Goal: Task Accomplishment & Management: Complete application form

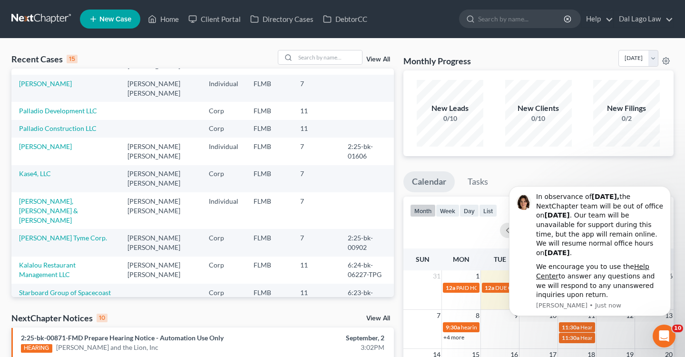
scroll to position [189, 0]
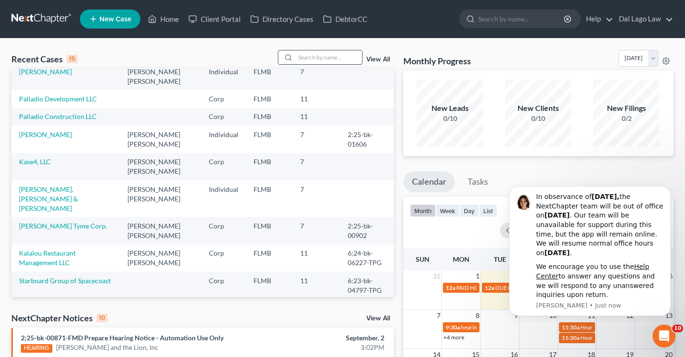
click at [319, 58] on input "search" at bounding box center [329, 57] width 67 height 14
type input "[PERSON_NAME]"
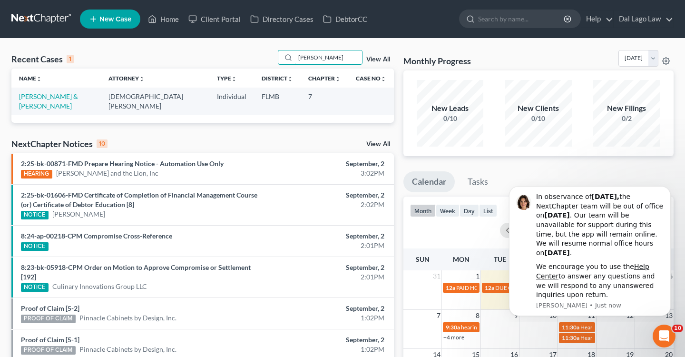
scroll to position [0, 0]
click at [69, 99] on link "[PERSON_NAME] & [PERSON_NAME]" at bounding box center [48, 101] width 59 height 18
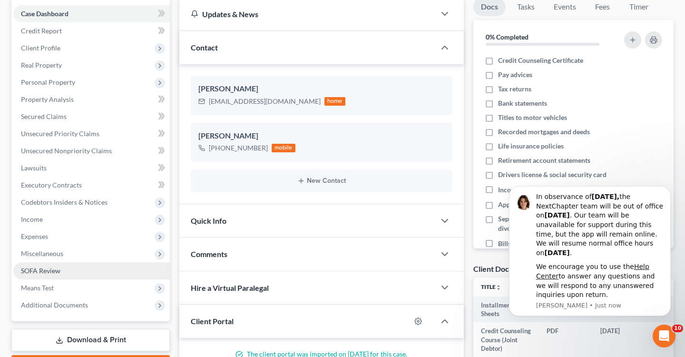
click at [59, 267] on span "SOFA Review" at bounding box center [40, 270] width 39 height 8
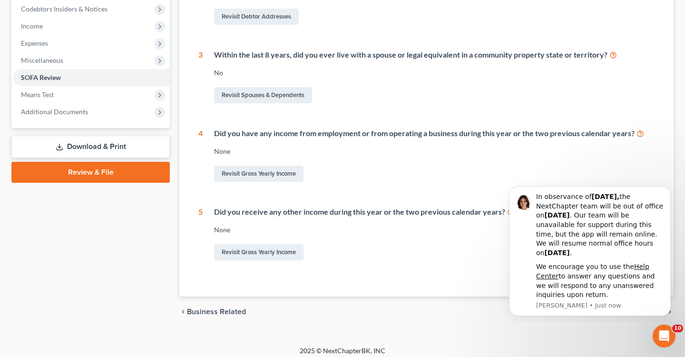
scroll to position [293, 0]
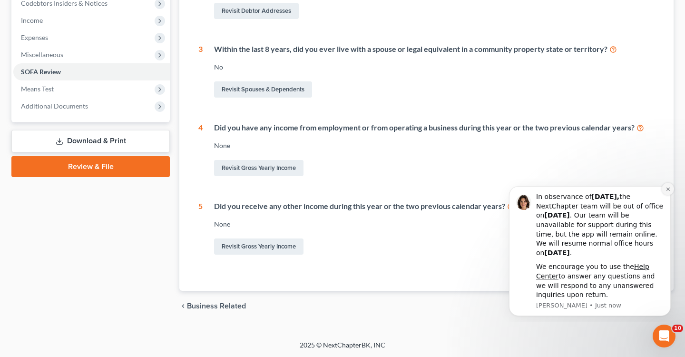
click at [668, 192] on button "Dismiss notification" at bounding box center [668, 189] width 12 height 12
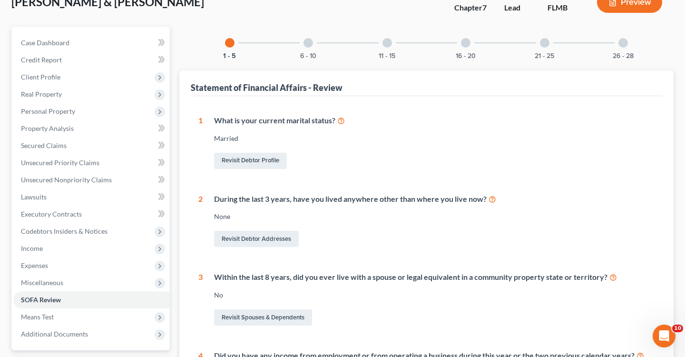
scroll to position [0, 0]
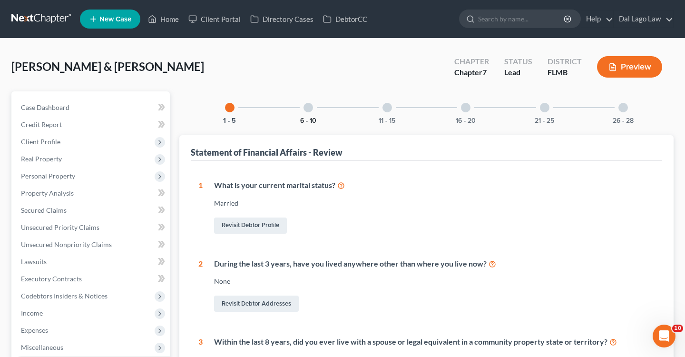
click at [315, 118] on button "6 - 10" at bounding box center [308, 121] width 16 height 7
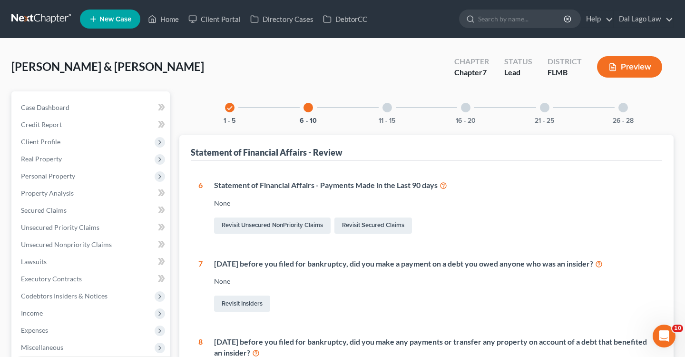
click at [387, 106] on div at bounding box center [388, 108] width 10 height 10
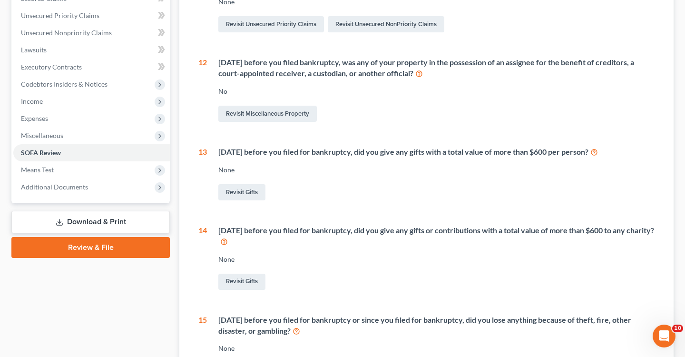
scroll to position [211, 0]
drag, startPoint x: 219, startPoint y: 152, endPoint x: 612, endPoint y: 153, distance: 393.1
click at [612, 153] on div "[DATE] before you filed for bankruptcy, did you give any gifts with a total val…" at bounding box center [436, 152] width 436 height 11
copy div "[DATE] before you filed for bankruptcy, did you give any gifts with a total val…"
click at [319, 217] on div "11 [DATE] before you filed for bankruptcy, did any creditor, including a bank o…" at bounding box center [426, 175] width 456 height 413
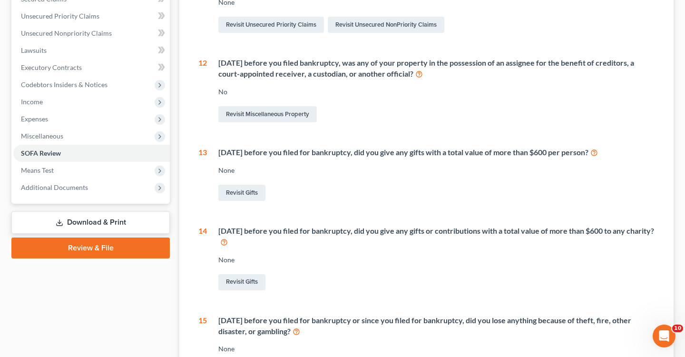
drag, startPoint x: 220, startPoint y: 230, endPoint x: 271, endPoint y: 237, distance: 51.9
click at [271, 237] on div "[DATE] before you filed for bankruptcy, did you give any gifts or contributions…" at bounding box center [436, 237] width 436 height 22
click at [382, 250] on div "[DATE] before you filed for bankruptcy, did you give any gifts or contributions…" at bounding box center [431, 259] width 448 height 67
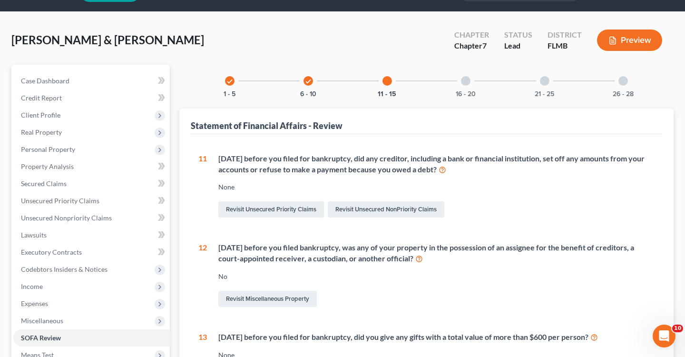
scroll to position [0, 0]
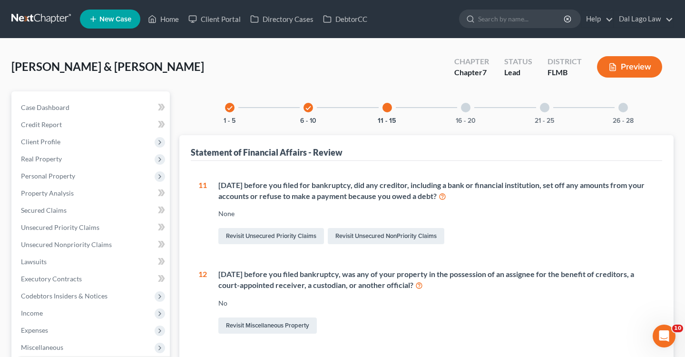
click at [473, 112] on div "16 - 20" at bounding box center [466, 107] width 32 height 32
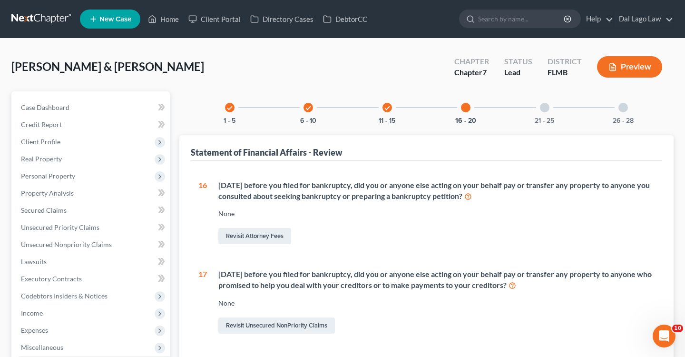
click at [547, 102] on div "21 - 25" at bounding box center [545, 107] width 32 height 32
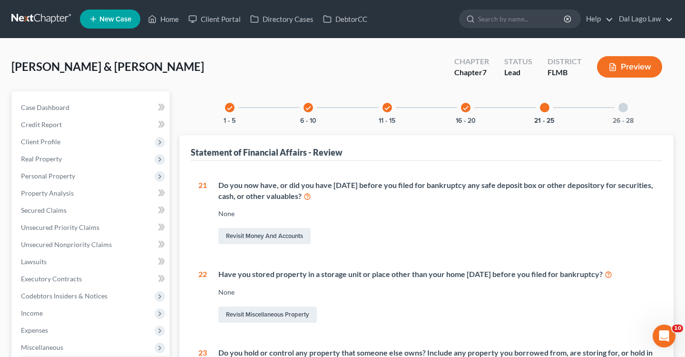
click at [627, 106] on div at bounding box center [624, 108] width 10 height 10
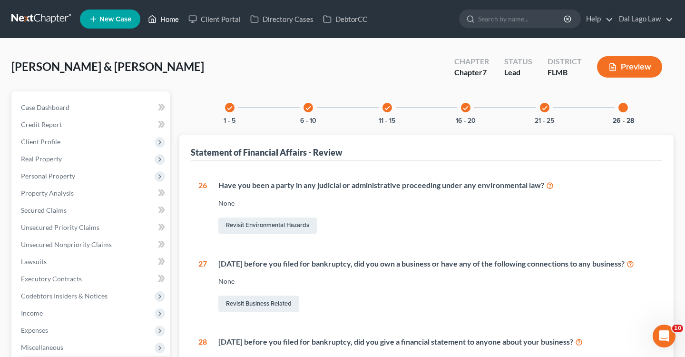
click at [168, 18] on link "Home" at bounding box center [163, 18] width 40 height 17
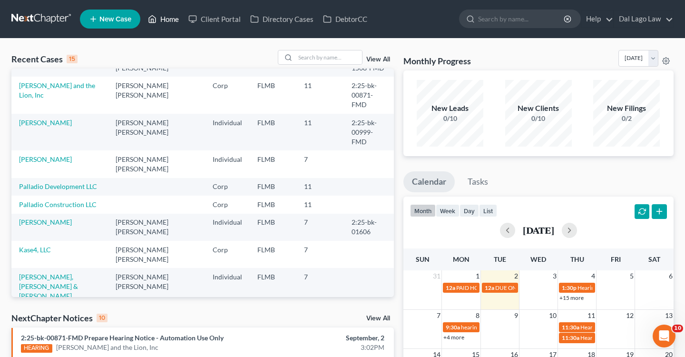
scroll to position [162, 0]
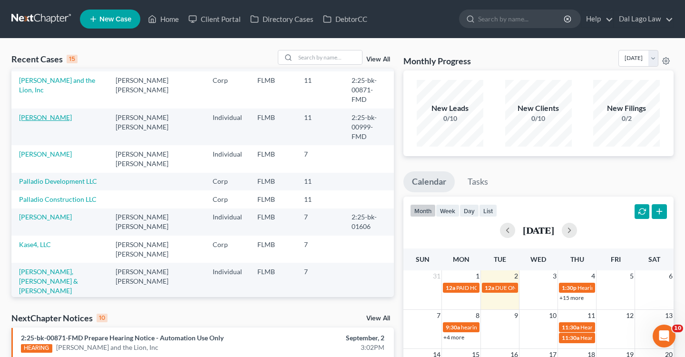
click at [43, 113] on link "[PERSON_NAME]" at bounding box center [45, 117] width 53 height 8
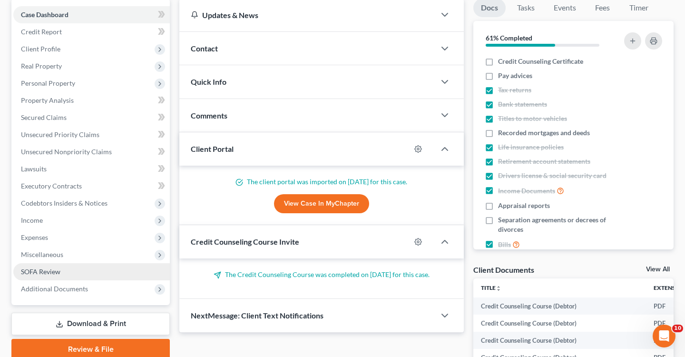
click at [61, 267] on link "SOFA Review" at bounding box center [91, 271] width 157 height 17
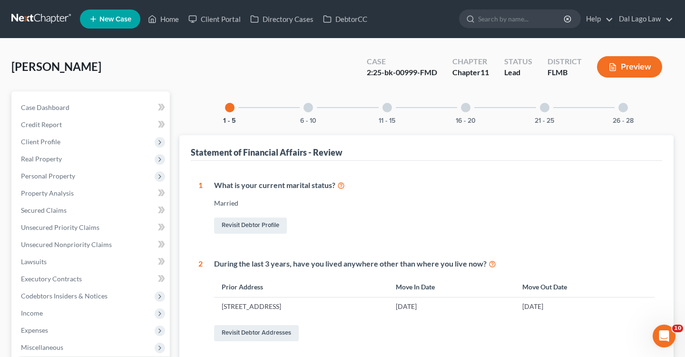
click at [316, 111] on div "6 - 10" at bounding box center [308, 107] width 32 height 32
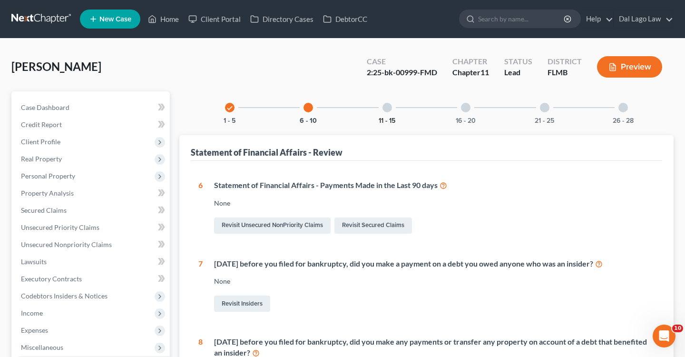
click at [393, 120] on button "11 - 15" at bounding box center [387, 121] width 17 height 7
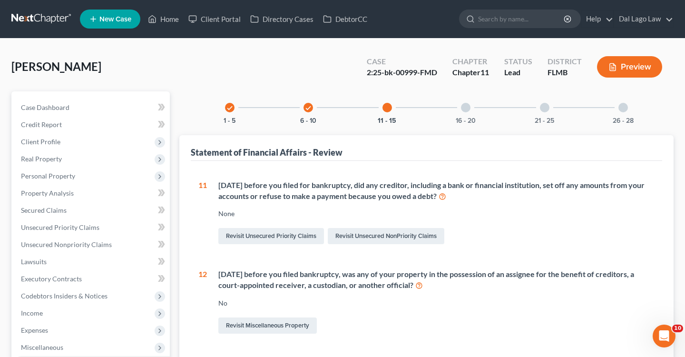
click at [462, 105] on div at bounding box center [466, 108] width 10 height 10
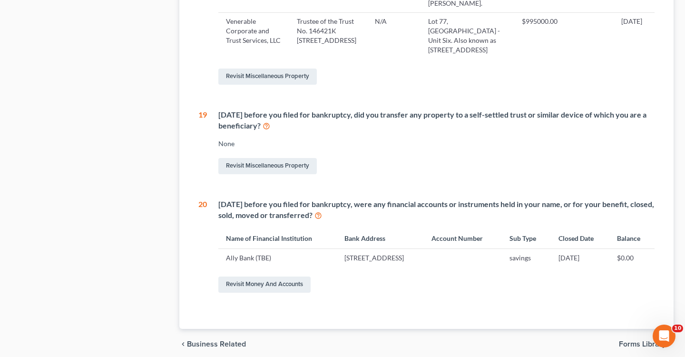
scroll to position [747, 0]
